Goal: Information Seeking & Learning: Learn about a topic

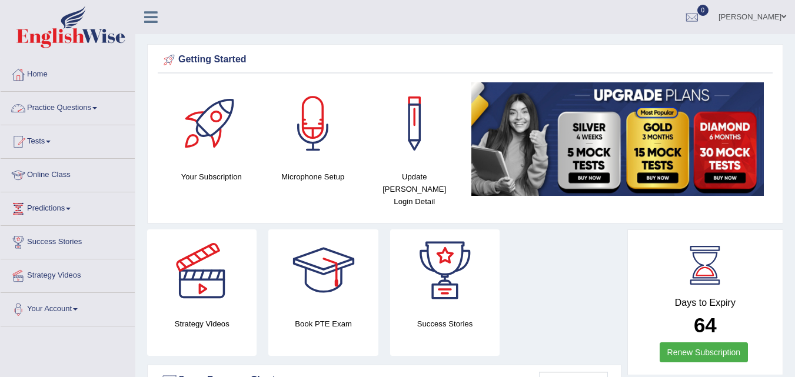
click at [76, 101] on link "Practice Questions" at bounding box center [68, 106] width 134 height 29
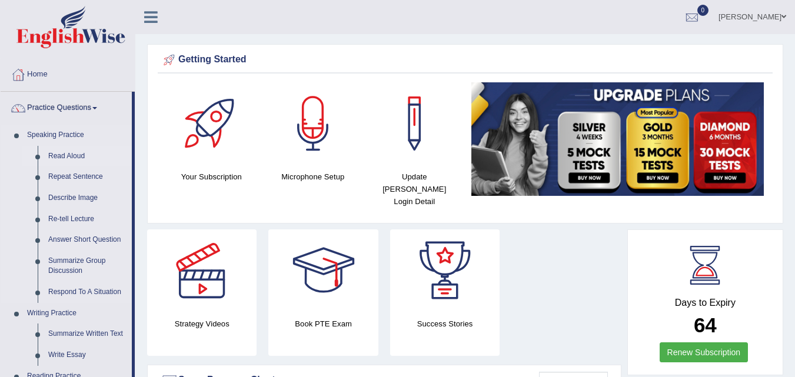
click at [72, 164] on link "Read Aloud" at bounding box center [87, 156] width 89 height 21
click at [50, 160] on link "Read Aloud" at bounding box center [87, 156] width 89 height 21
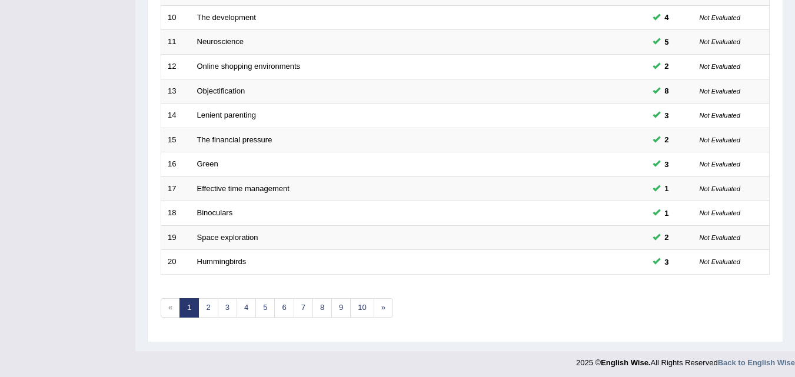
scroll to position [402, 0]
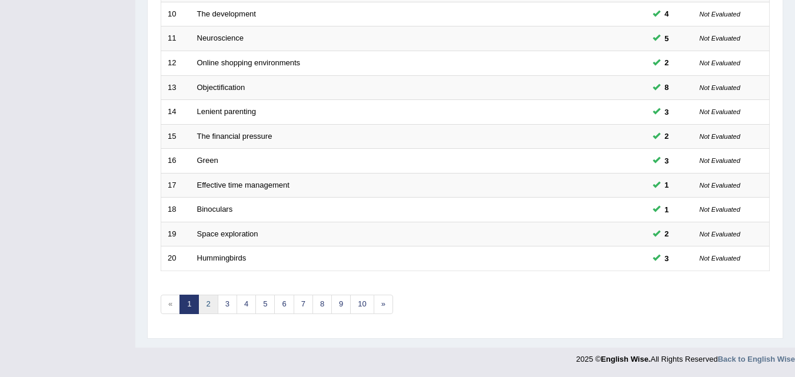
click at [202, 298] on link "2" at bounding box center [207, 304] width 19 height 19
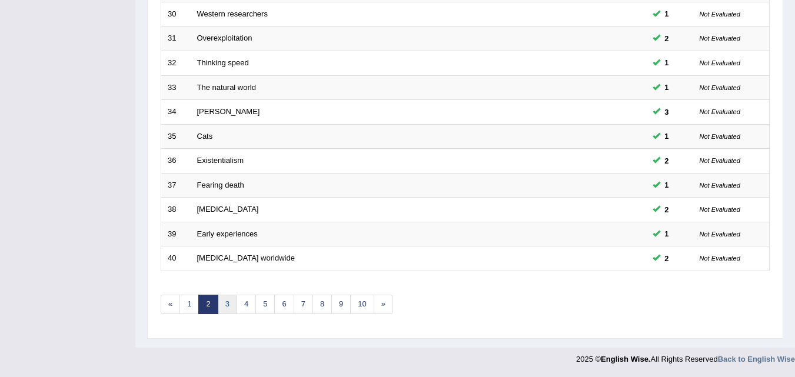
click at [226, 299] on link "3" at bounding box center [227, 304] width 19 height 19
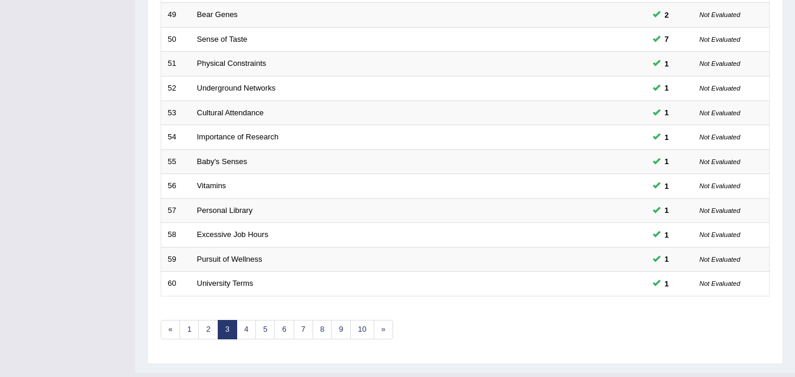
scroll to position [402, 0]
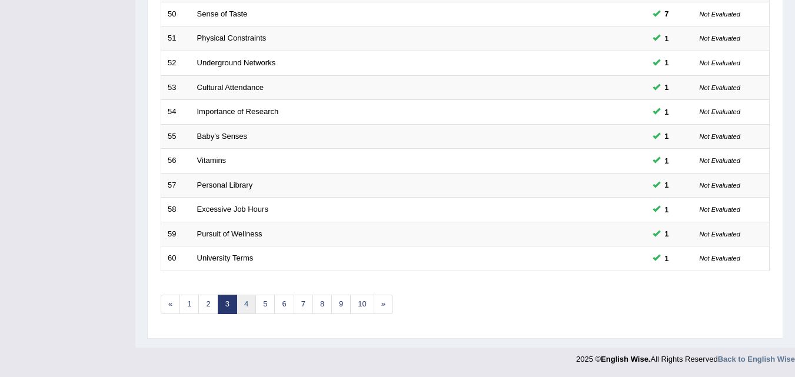
click at [248, 306] on link "4" at bounding box center [245, 304] width 19 height 19
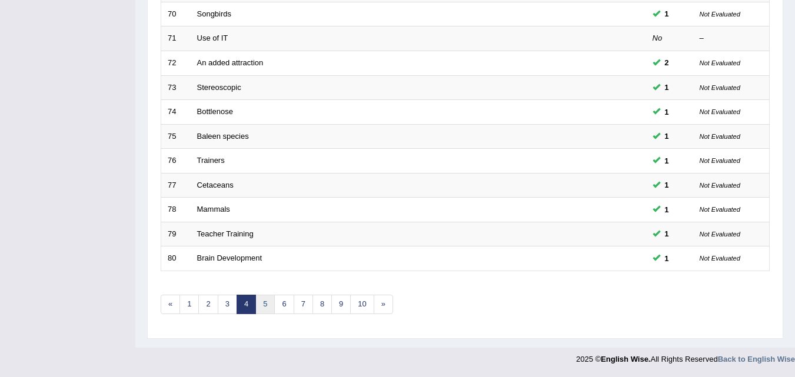
click at [264, 305] on link "5" at bounding box center [264, 304] width 19 height 19
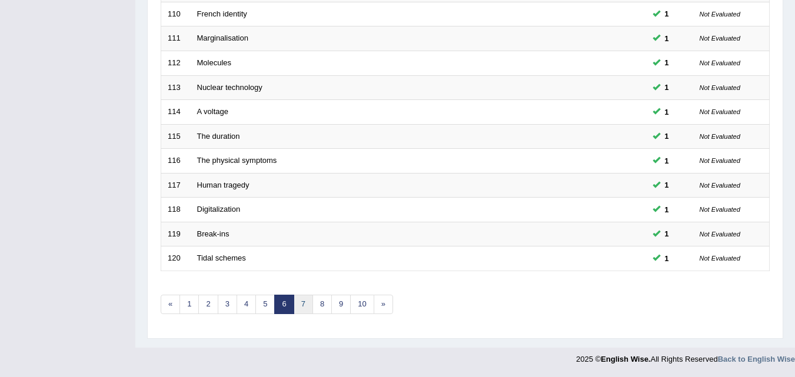
click at [299, 301] on link "7" at bounding box center [303, 304] width 19 height 19
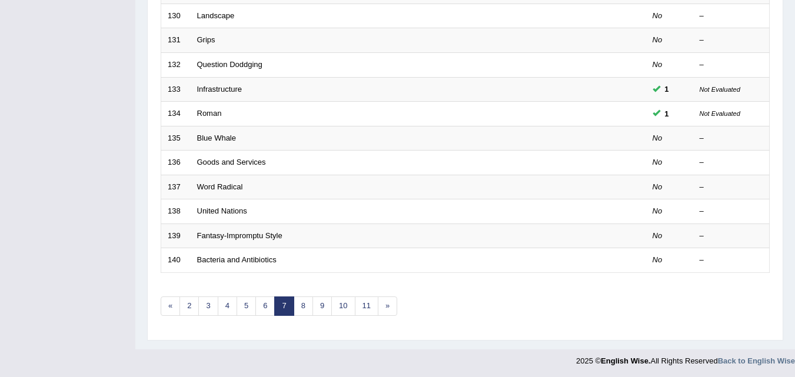
scroll to position [402, 0]
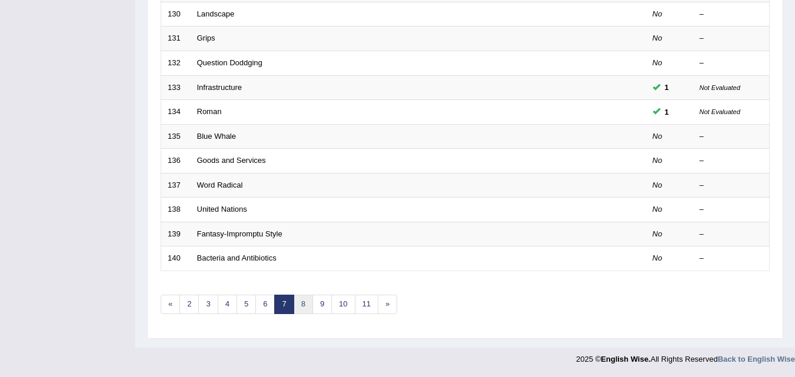
click at [303, 305] on link "8" at bounding box center [303, 304] width 19 height 19
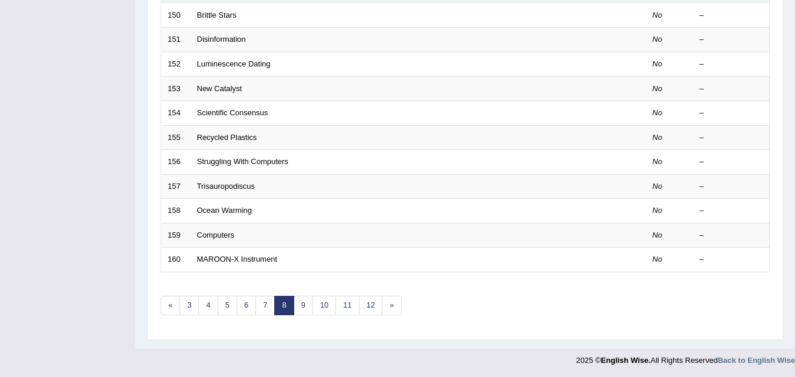
scroll to position [402, 0]
click at [264, 302] on link "7" at bounding box center [264, 304] width 19 height 19
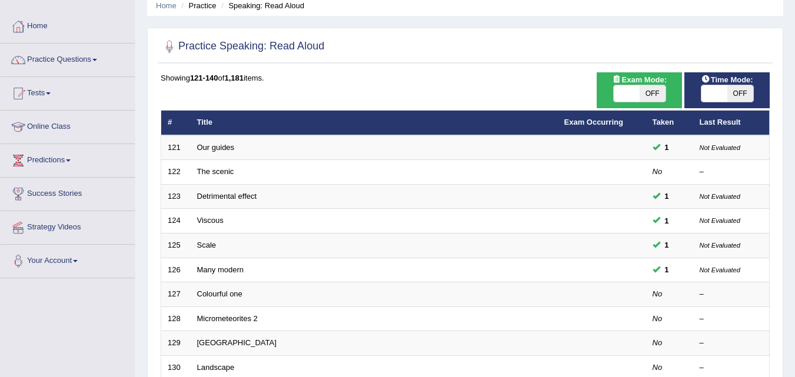
scroll to position [47, 0]
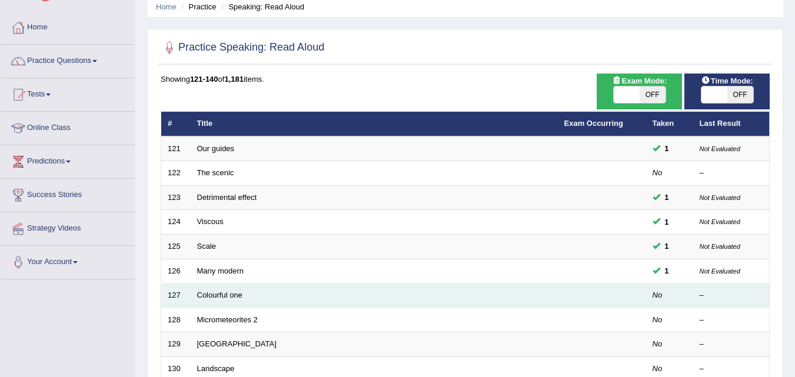
click at [638, 305] on td at bounding box center [602, 296] width 88 height 25
click at [564, 291] on td at bounding box center [602, 296] width 88 height 25
click at [232, 297] on link "Colourful one" at bounding box center [219, 295] width 45 height 9
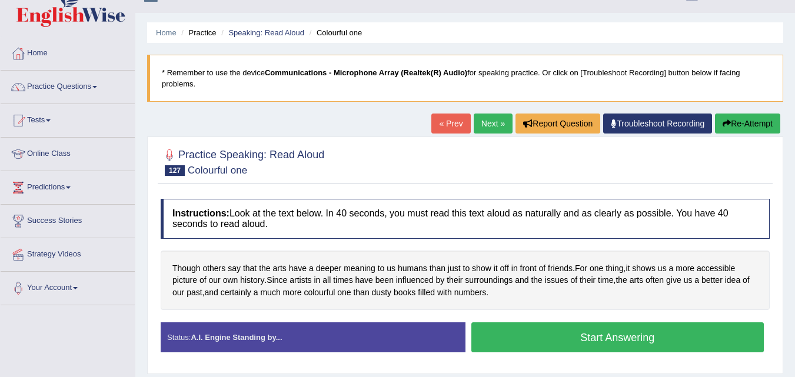
scroll to position [24, 0]
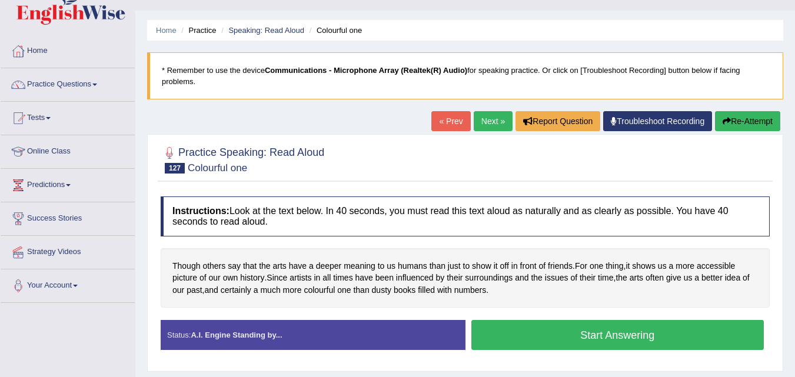
click at [541, 333] on button "Start Answering" at bounding box center [617, 335] width 293 height 30
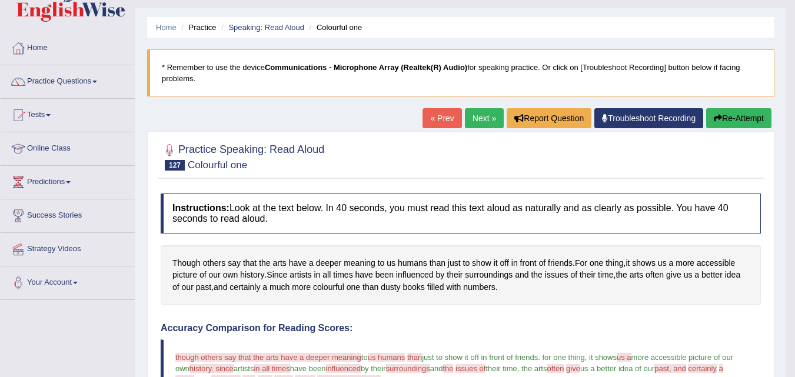
scroll to position [0, 0]
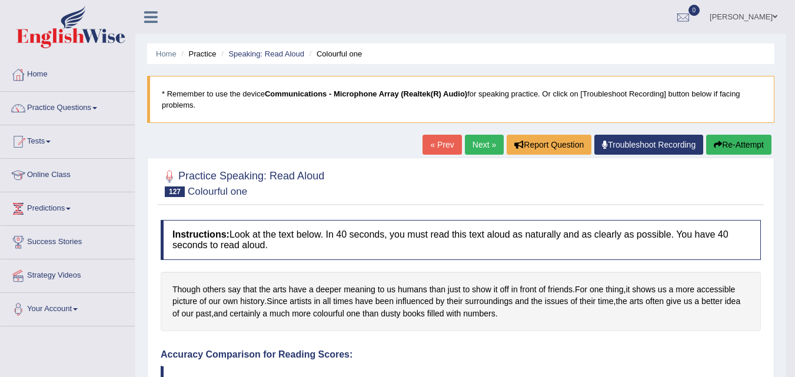
click at [489, 142] on link "Next »" at bounding box center [484, 145] width 39 height 20
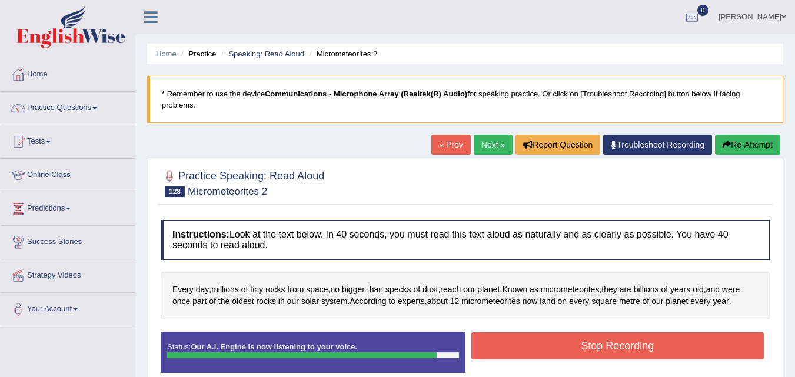
click at [576, 350] on button "Stop Recording" at bounding box center [617, 345] width 293 height 27
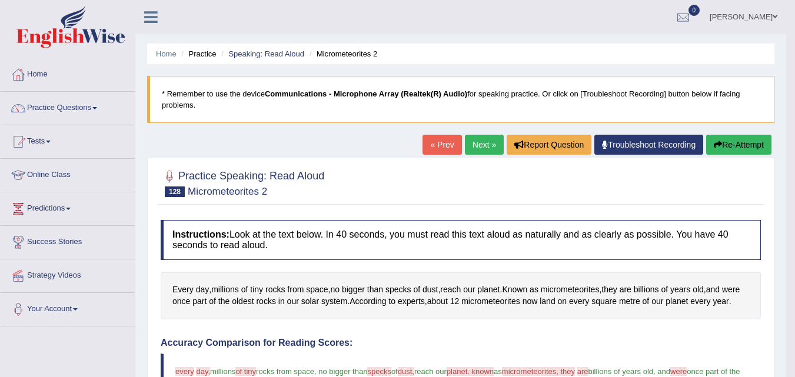
click at [472, 143] on link "Next »" at bounding box center [484, 145] width 39 height 20
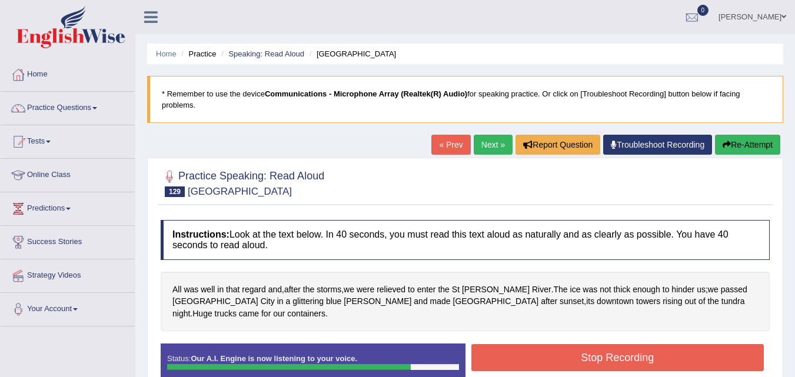
click at [619, 346] on button "Stop Recording" at bounding box center [617, 357] width 293 height 27
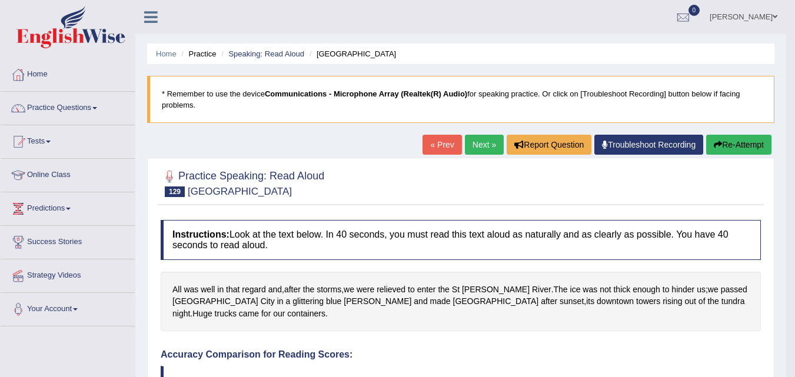
click at [469, 137] on link "Next »" at bounding box center [484, 145] width 39 height 20
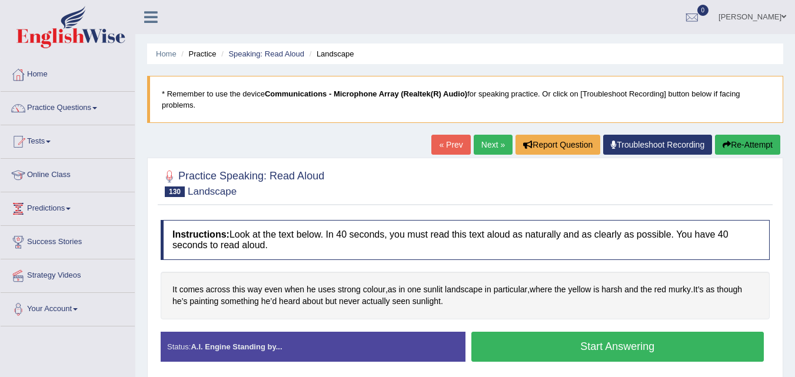
click at [362, 201] on div "Practice Speaking: Read Aloud 130 Landscape" at bounding box center [465, 184] width 615 height 41
click at [95, 112] on link "Practice Questions" at bounding box center [68, 106] width 134 height 29
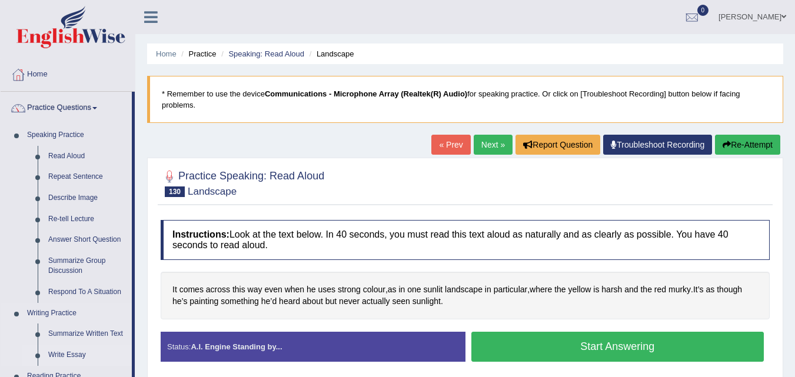
click at [86, 338] on link "Summarize Written Text" at bounding box center [87, 334] width 89 height 21
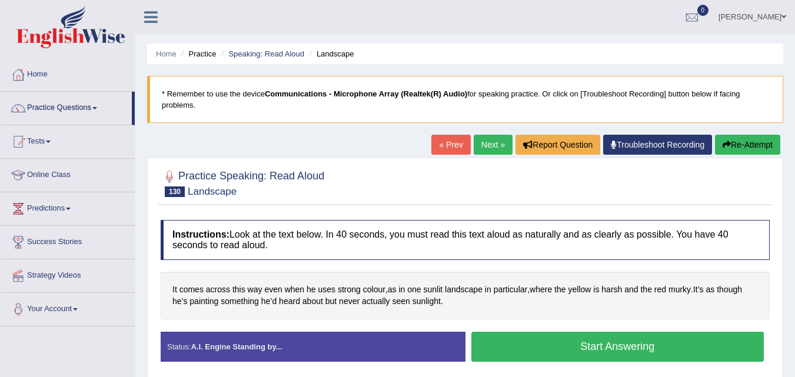
click at [86, 334] on div "Toggle navigation Home Practice Questions Speaking Practice Read Aloud Repeat S…" at bounding box center [397, 306] width 795 height 612
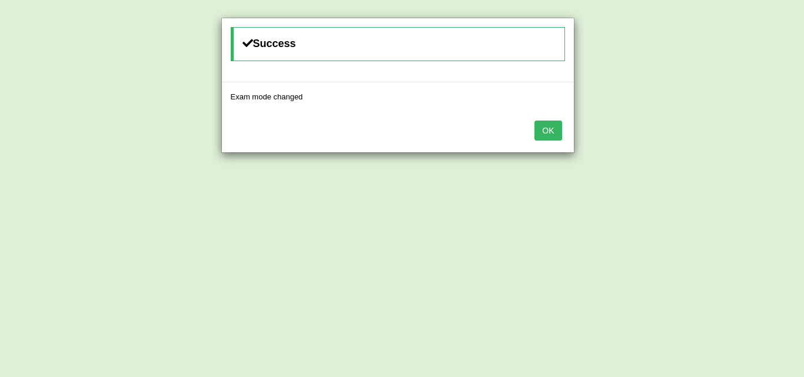
click at [550, 129] on button "OK" at bounding box center [547, 131] width 27 height 20
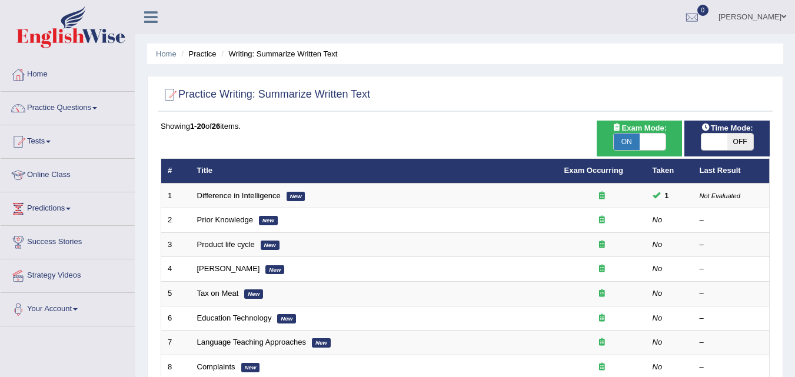
scroll to position [235, 0]
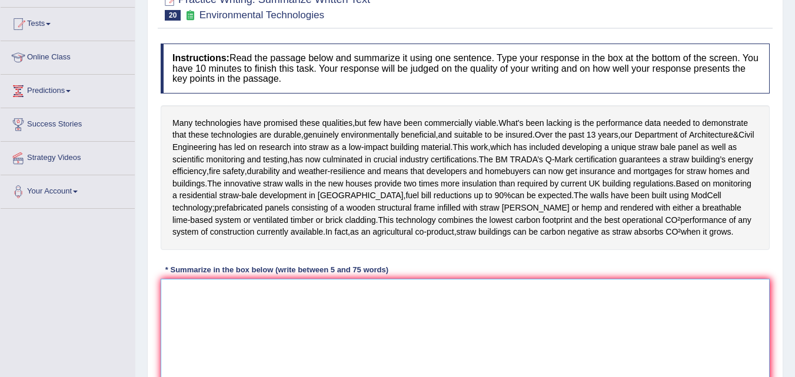
click at [393, 315] on textarea at bounding box center [465, 336] width 609 height 114
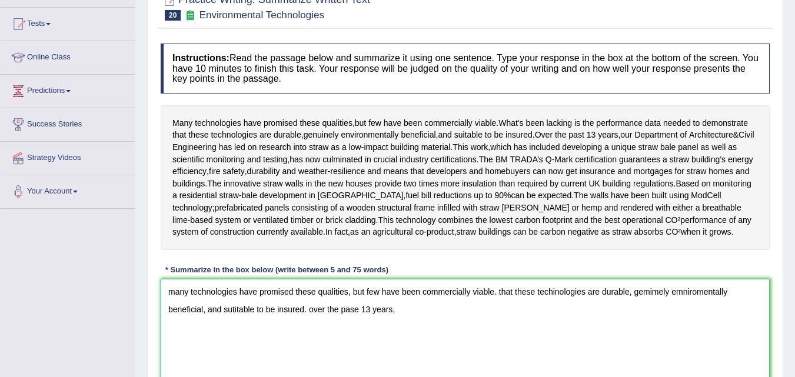
click at [361, 335] on textarea "many technologies have promised these qualities, but few have been commercially…" at bounding box center [465, 336] width 609 height 114
click at [439, 328] on textarea "many technologies have promised these qualities, but few have been commercially…" at bounding box center [465, 336] width 609 height 114
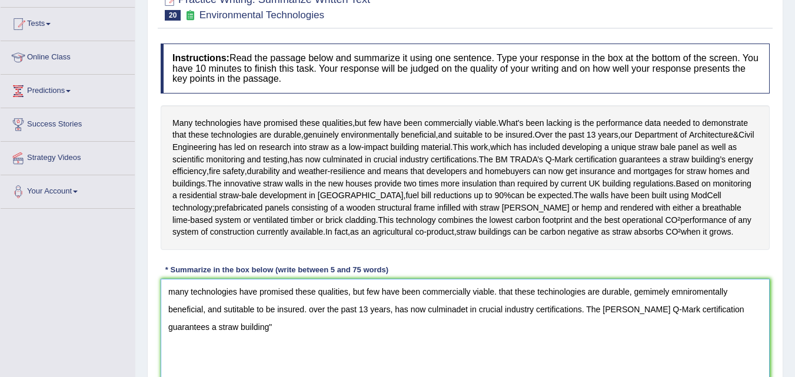
click at [531, 355] on textarea "many technologies have promised these qualities, but few have been commercially…" at bounding box center [465, 336] width 609 height 114
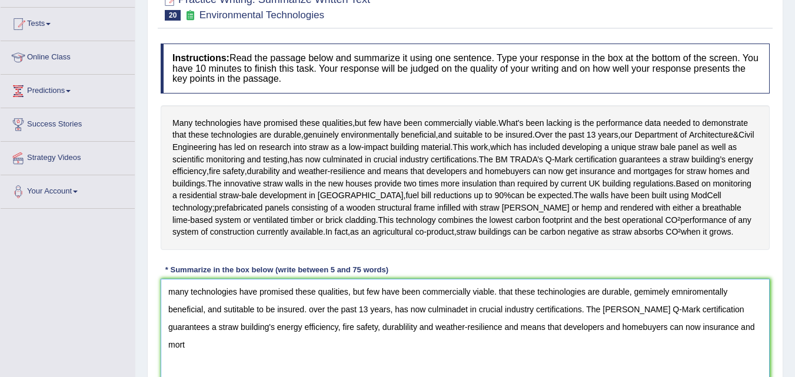
click at [620, 372] on textarea "many technologies have promised these qualities, but few have been commercially…" at bounding box center [465, 336] width 609 height 114
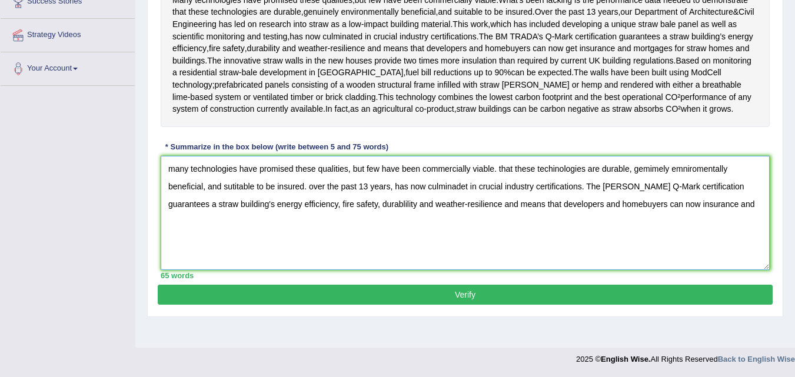
scroll to position [244, 0]
click at [749, 228] on textarea "many technologies have promised these qualities, but few have been commercially…" at bounding box center [465, 213] width 609 height 114
click at [755, 228] on textarea "many technologies have promised these qualities, but few have been commercially…" at bounding box center [465, 213] width 609 height 114
click at [585, 211] on textarea "many technologies have promised these qualities, but few have been commercially…" at bounding box center [465, 213] width 609 height 114
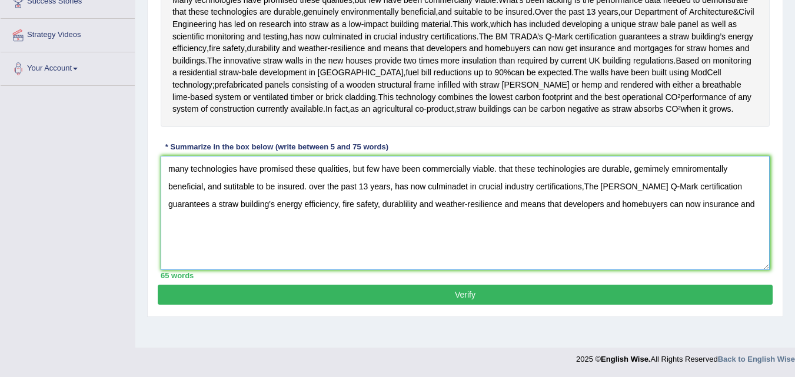
click at [754, 225] on textarea "many technologies have promised these qualities, but few have been commercially…" at bounding box center [465, 213] width 609 height 114
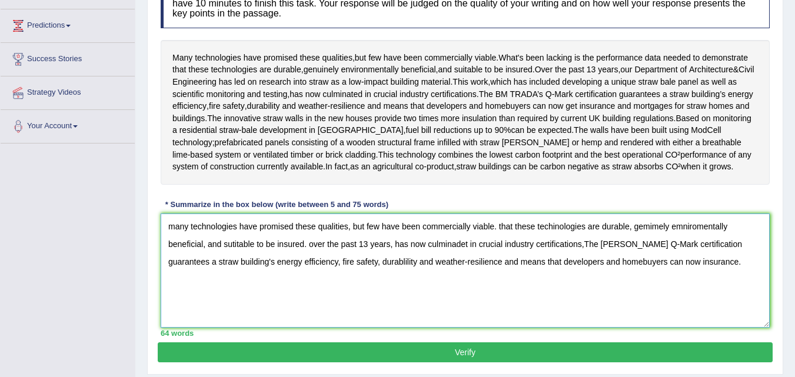
scroll to position [173, 0]
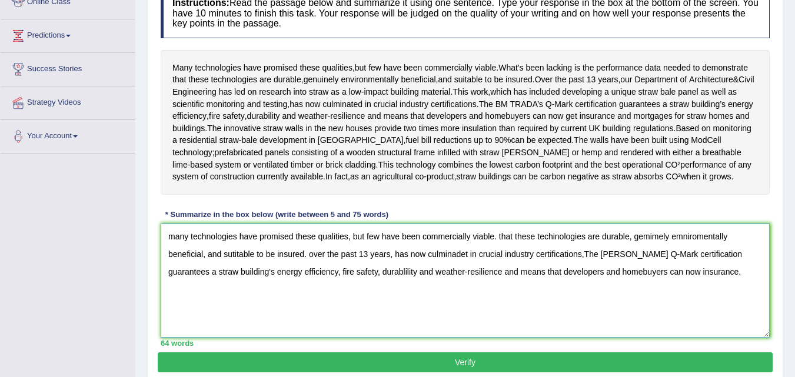
click at [555, 264] on textarea "many technologies have promised these qualities, but few have been commercially…" at bounding box center [465, 281] width 609 height 114
click at [525, 224] on div "Instructions: Read the passage below and summarize it using one sentence. Type …" at bounding box center [465, 167] width 615 height 370
click at [668, 262] on textarea "many technologies have promised these qualities, but few have been commercially…" at bounding box center [465, 281] width 609 height 114
drag, startPoint x: 668, startPoint y: 262, endPoint x: 679, endPoint y: 270, distance: 13.9
click at [679, 270] on textarea "many technologies have promised these qualities, but few have been commercially…" at bounding box center [465, 281] width 609 height 114
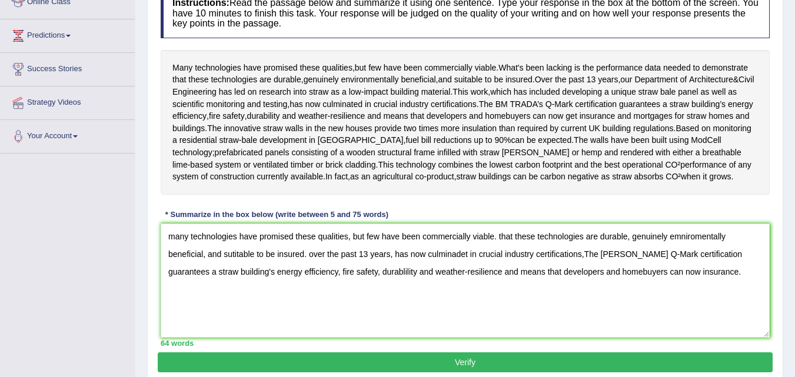
click at [672, 195] on div "Many technologies have promised these qualities , but few have been commerciall…" at bounding box center [465, 122] width 609 height 145
click at [681, 265] on textarea "many technologies have promised these qualities, but few have been commercially…" at bounding box center [465, 281] width 609 height 114
click at [174, 259] on textarea "many technologies have promised these qualities, but few have been commercially…" at bounding box center [465, 281] width 609 height 114
click at [496, 261] on textarea "Many technologies have promised these qualities, but few have been commercially…" at bounding box center [465, 281] width 609 height 114
click at [529, 262] on textarea "Many technologies have promised these qualities, but few have been commercially…" at bounding box center [465, 281] width 609 height 114
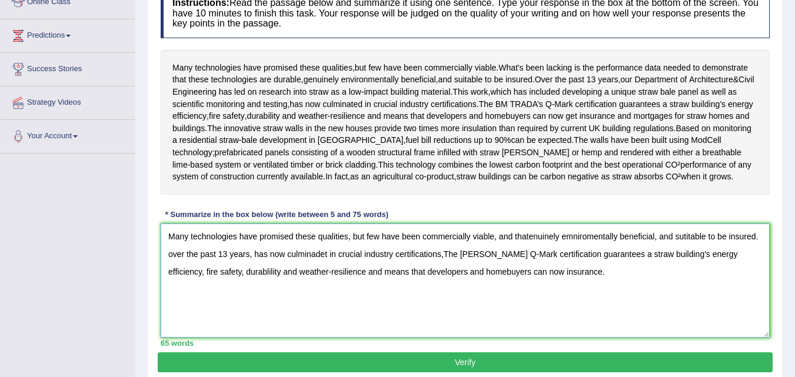
click at [651, 262] on textarea "Many technologies have promised these qualities, but few have been commercially…" at bounding box center [465, 281] width 609 height 114
click at [608, 289] on textarea "Many technologies have promised these qualities, but few have been commercially…" at bounding box center [465, 281] width 609 height 114
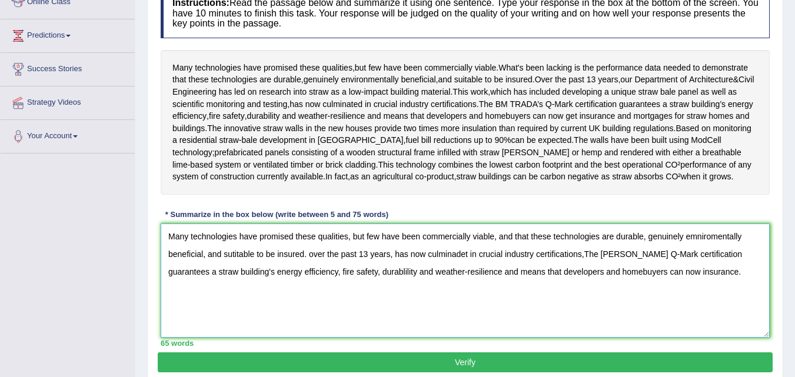
click at [535, 281] on textarea "Many technologies have promised these qualities, but few have been commercially…" at bounding box center [465, 281] width 609 height 114
click at [530, 259] on textarea "Many technologies have promised these qualities, but few have been commercially…" at bounding box center [465, 281] width 609 height 114
drag, startPoint x: 683, startPoint y: 261, endPoint x: 683, endPoint y: 269, distance: 8.2
click at [683, 259] on textarea "Many technologies have promised these qualities, but few have been commercially…" at bounding box center [465, 281] width 609 height 114
click at [694, 261] on textarea "Many technologies have promised these qualities, but few have been commercially…" at bounding box center [465, 281] width 609 height 114
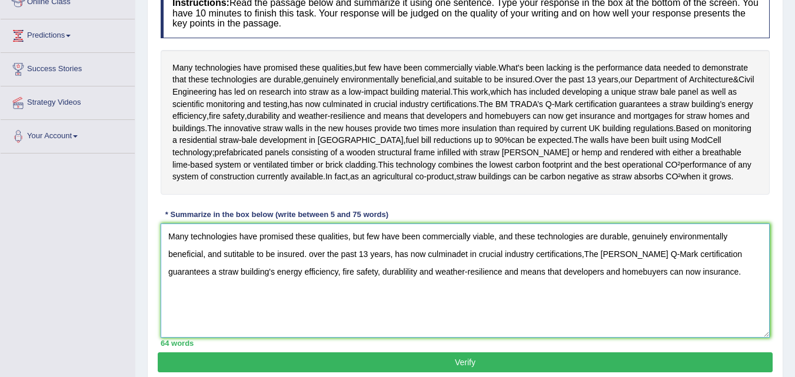
click at [309, 281] on textarea "Many technologies have promised these qualities, but few have been commercially…" at bounding box center [465, 281] width 609 height 114
click at [449, 279] on textarea "Many technologies have promised these qualities, but few have been commercially…" at bounding box center [465, 281] width 609 height 114
click at [479, 278] on textarea "Many technologies have promised these qualities, but few have been commercially…" at bounding box center [465, 281] width 609 height 114
drag, startPoint x: 353, startPoint y: 275, endPoint x: 405, endPoint y: 322, distance: 70.8
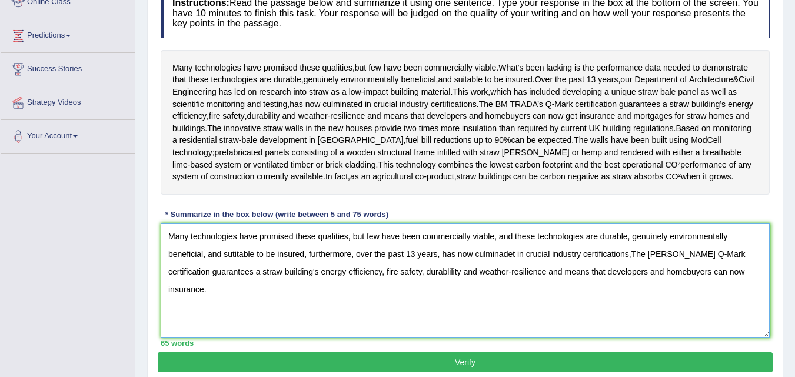
click at [405, 322] on textarea "Many technologies have promised these qualities, but few have been commercially…" at bounding box center [465, 281] width 609 height 114
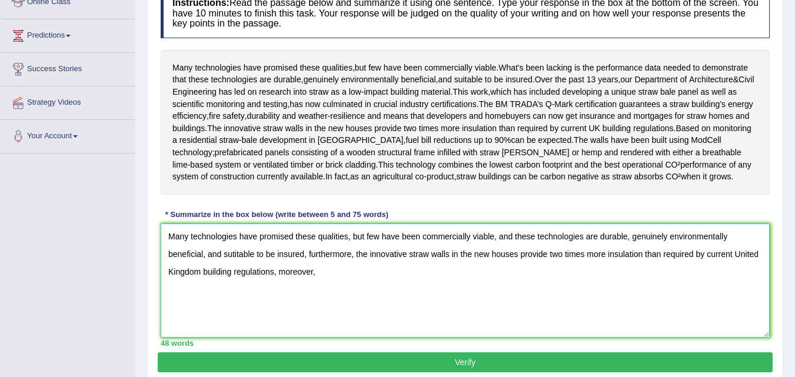
click at [363, 296] on textarea "Many technologies have promised these qualities, but few have been commercially…" at bounding box center [465, 281] width 609 height 114
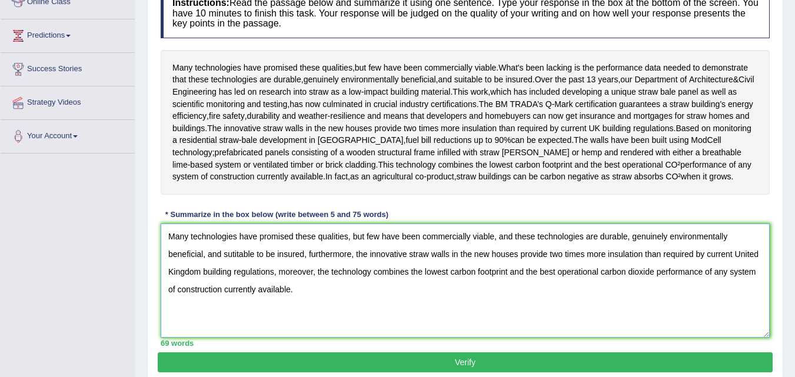
click at [421, 288] on textarea "Many technologies have promised these qualities, but few have been commercially…" at bounding box center [465, 281] width 609 height 114
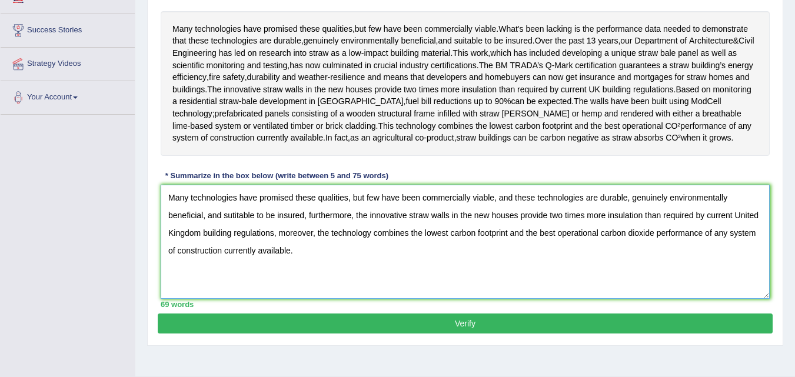
scroll to position [232, 0]
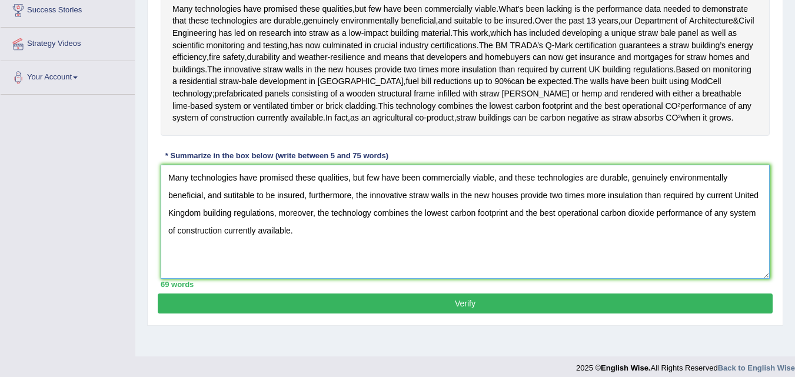
click at [398, 262] on textarea "Many technologies have promised these qualities, but few have been commercially…" at bounding box center [465, 222] width 609 height 114
type textarea "Many technologies have promised these qualities, but few have been commercially…"
drag, startPoint x: 452, startPoint y: 331, endPoint x: 475, endPoint y: 276, distance: 59.1
click at [454, 314] on button "Verify" at bounding box center [465, 304] width 615 height 20
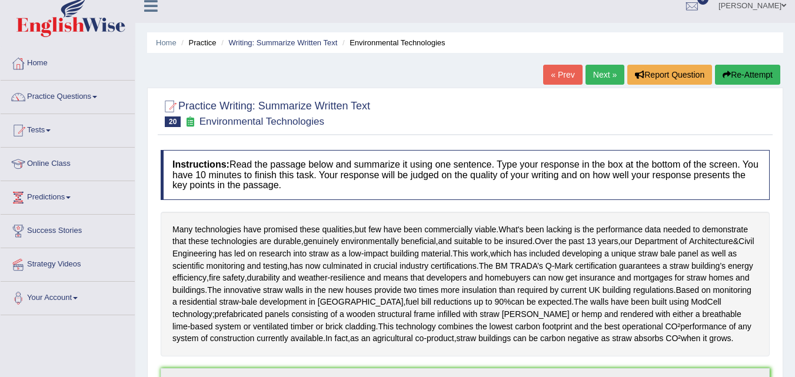
scroll to position [0, 0]
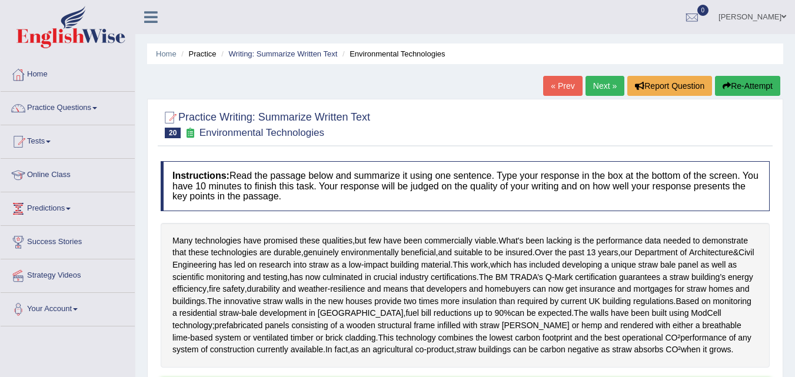
click at [601, 86] on link "Next »" at bounding box center [604, 86] width 39 height 20
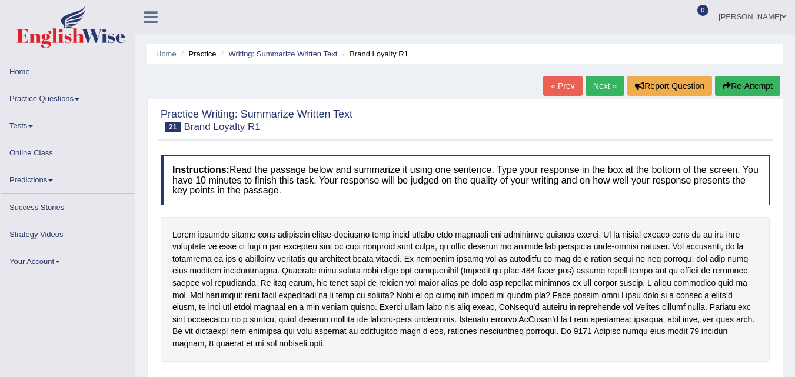
click at [598, 84] on link "Next »" at bounding box center [604, 86] width 39 height 20
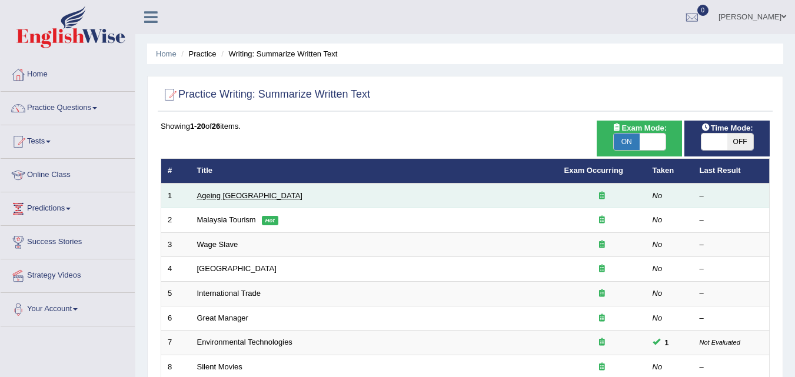
click at [239, 194] on link "Ageing [GEOGRAPHIC_DATA]" at bounding box center [249, 195] width 105 height 9
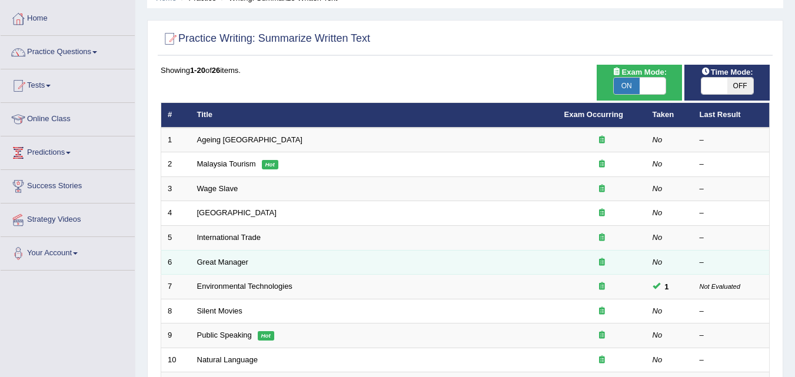
scroll to position [118, 0]
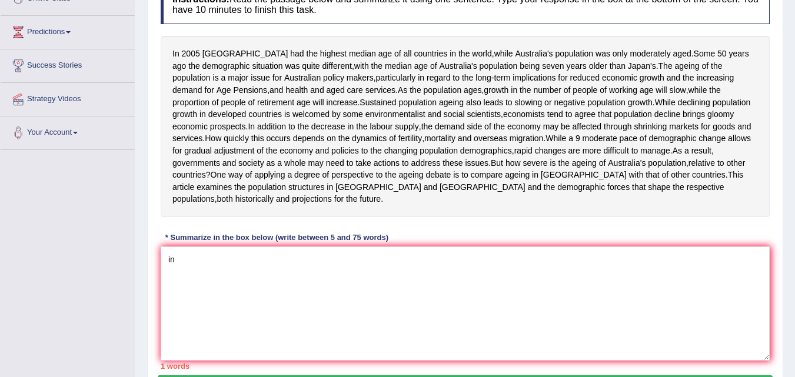
type textarea "i"
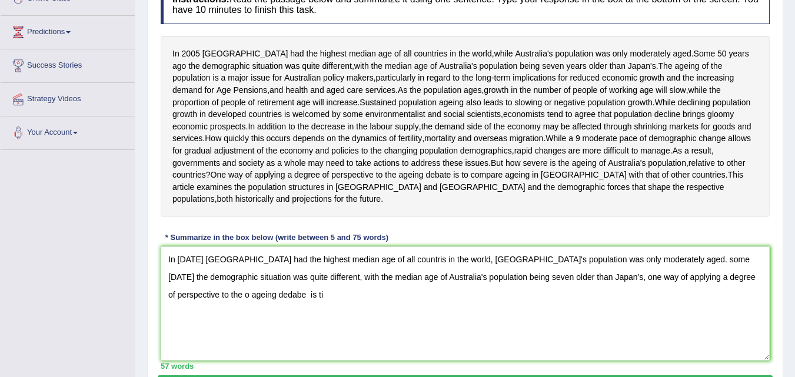
click at [493, 339] on textarea "In [DATE] [GEOGRAPHIC_DATA] had the highest median age of all countris in the w…" at bounding box center [465, 303] width 609 height 114
click at [752, 325] on textarea "In [DATE] [GEOGRAPHIC_DATA] had the highest median age of all countris in the w…" at bounding box center [465, 303] width 609 height 114
click at [674, 348] on textarea "In 2005 Japan had the highest median age of all countris in the world, Australi…" at bounding box center [465, 303] width 609 height 114
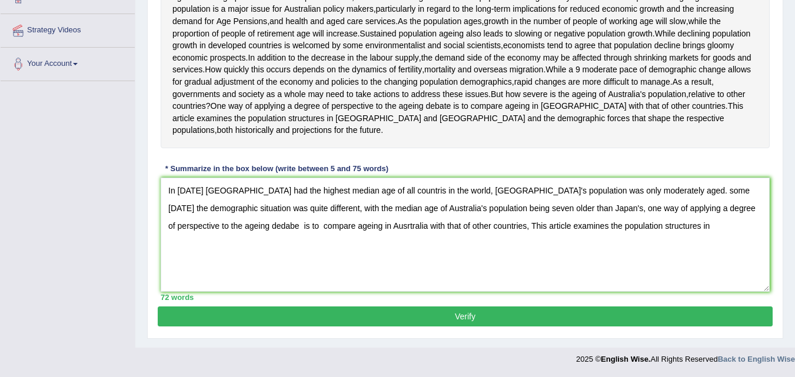
scroll to position [294, 0]
click at [529, 192] on textarea "In 2005 Japan had the highest median age of all countris in the world, Australi…" at bounding box center [465, 235] width 609 height 114
drag, startPoint x: 457, startPoint y: 221, endPoint x: 725, endPoint y: 222, distance: 268.2
click at [725, 222] on textarea "In 2005 Japan had the highest median age of all countris in the world, Australi…" at bounding box center [465, 235] width 609 height 114
click at [603, 192] on textarea "In 2005 Japan had the highest median age of all countris in the world, Australi…" at bounding box center [465, 235] width 609 height 114
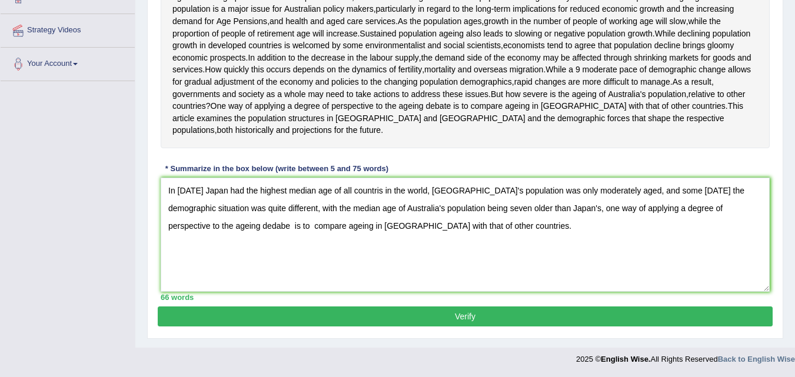
click at [248, 226] on textarea "In 2005 Japan had the highest median age of all countris in the world, Australi…" at bounding box center [465, 235] width 609 height 114
click at [225, 225] on textarea "In 2005 Japan had the highest median age of all countris in the world, Australi…" at bounding box center [465, 235] width 609 height 114
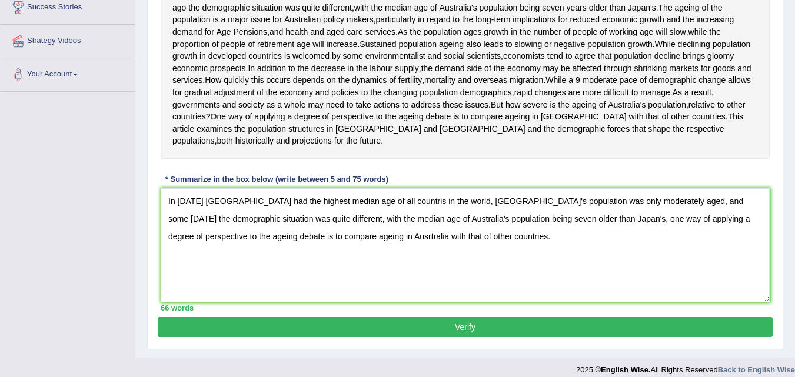
type textarea "In 2005 Japan had the highest median age of all countris in the world, Australi…"
click at [467, 337] on button "Verify" at bounding box center [465, 327] width 615 height 20
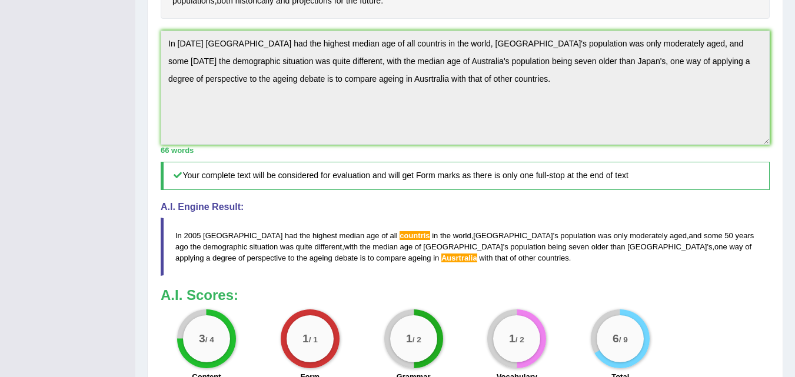
scroll to position [81, 0]
